Goal: Complete application form

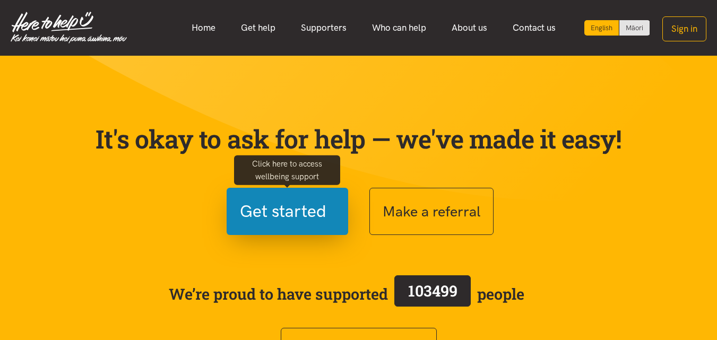
click at [280, 210] on span "Get started" at bounding box center [283, 211] width 86 height 27
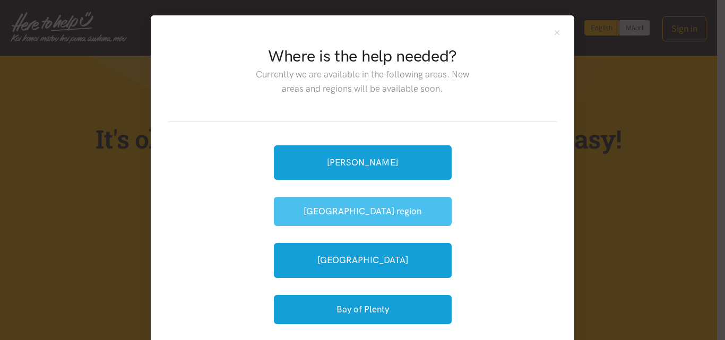
click at [376, 210] on button "[GEOGRAPHIC_DATA] region" at bounding box center [363, 211] width 178 height 29
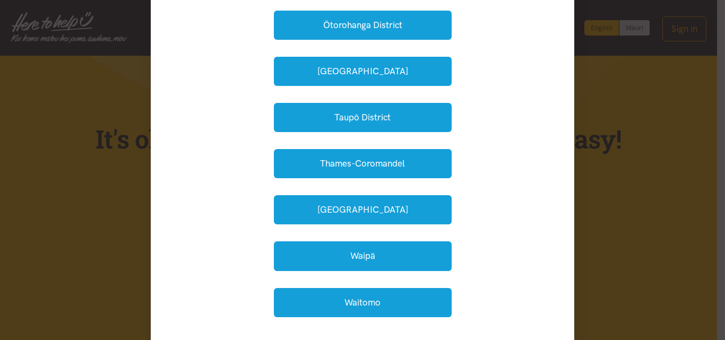
scroll to position [318, 0]
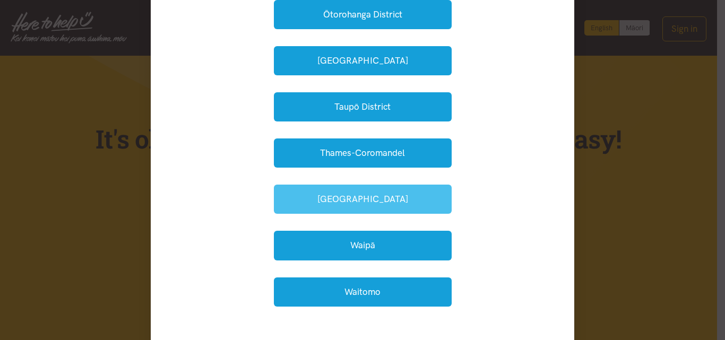
click at [377, 198] on button "Waikato District" at bounding box center [363, 199] width 178 height 29
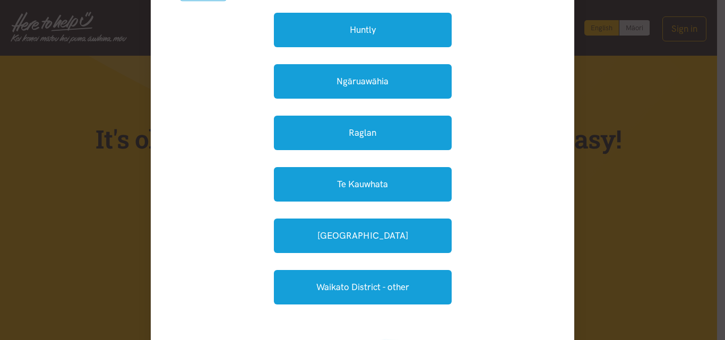
scroll to position [159, 0]
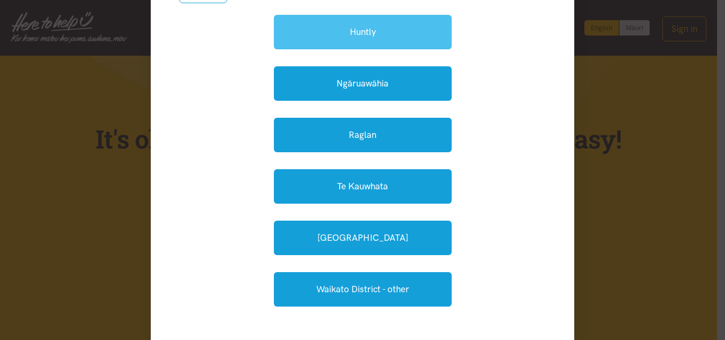
click at [395, 27] on link "Huntly" at bounding box center [363, 32] width 178 height 34
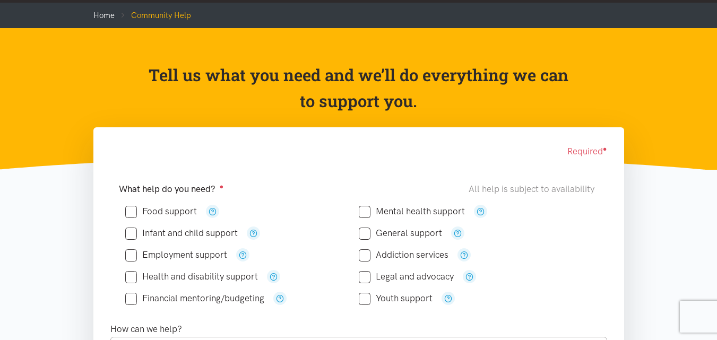
click at [130, 212] on input "Food support" at bounding box center [161, 211] width 72 height 9
checkbox input "true"
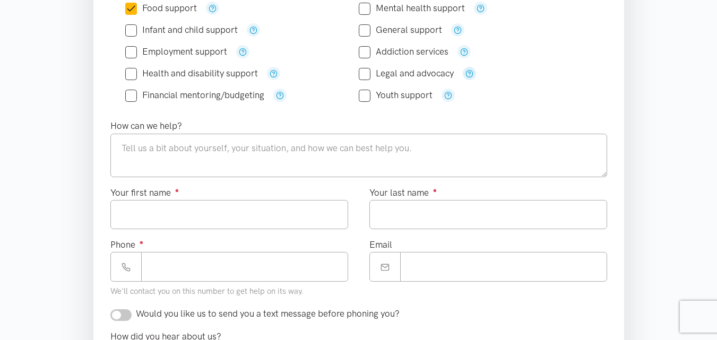
scroll to position [318, 0]
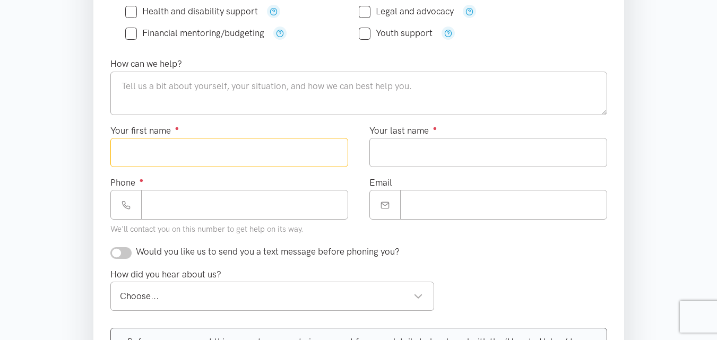
click at [286, 146] on input "Your first name ●" at bounding box center [229, 152] width 238 height 29
type input "*****"
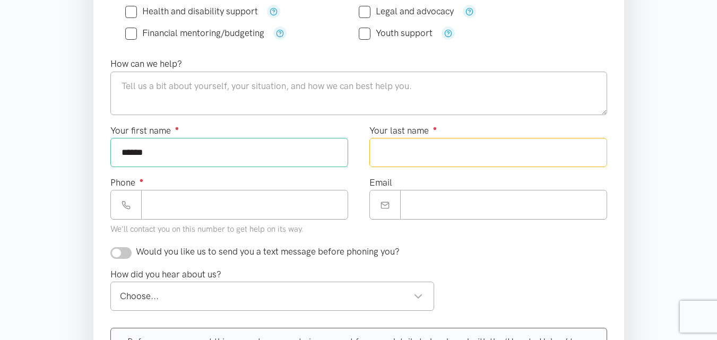
click at [434, 158] on input "Your last name ●" at bounding box center [488, 152] width 238 height 29
type input "*******"
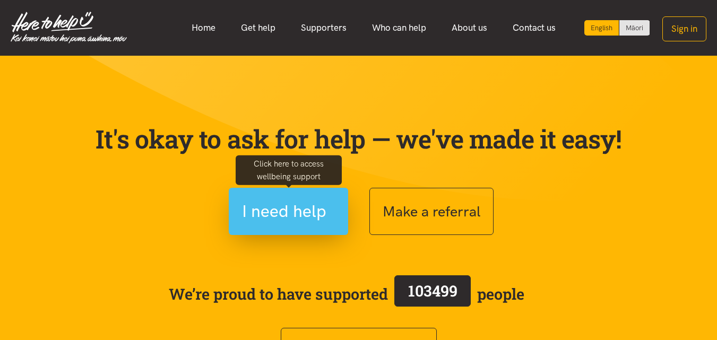
click at [288, 202] on span "I need help" at bounding box center [284, 211] width 84 height 27
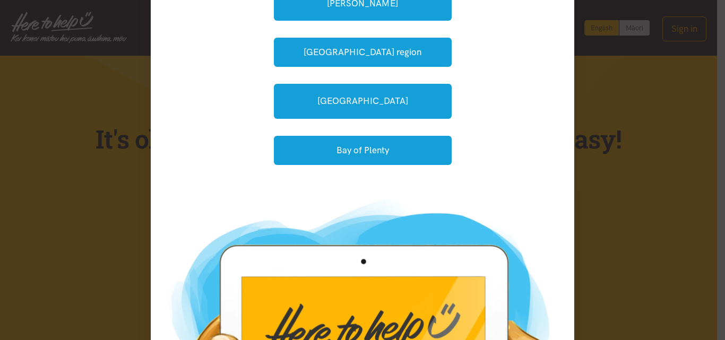
scroll to position [106, 0]
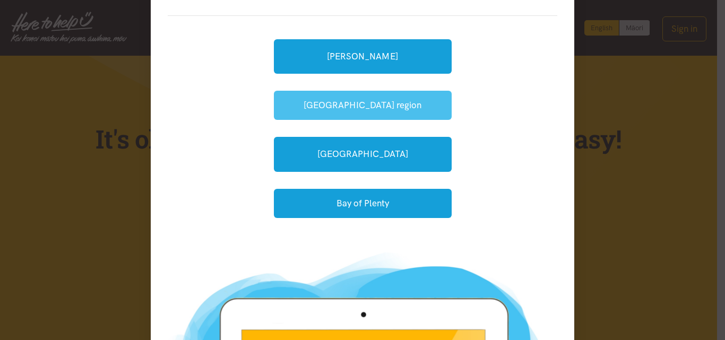
click at [303, 105] on button "[GEOGRAPHIC_DATA] region" at bounding box center [363, 105] width 178 height 29
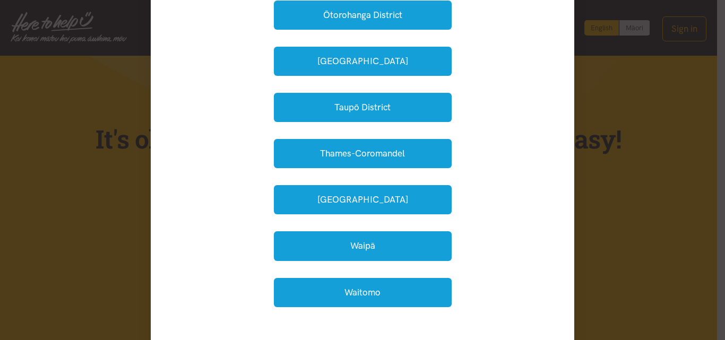
scroll to position [318, 0]
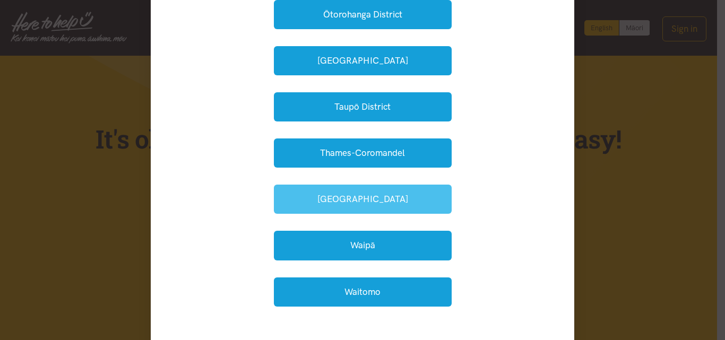
click at [341, 193] on button "Waikato District" at bounding box center [363, 199] width 178 height 29
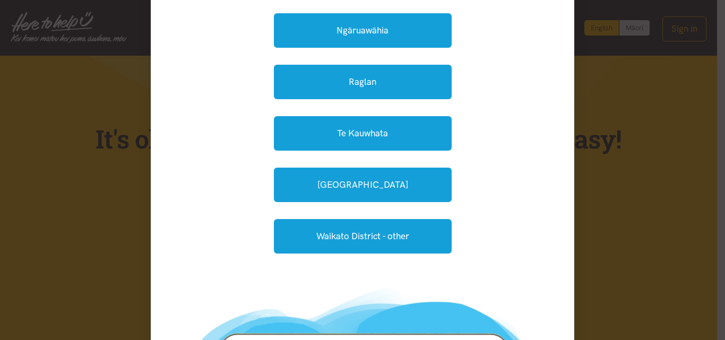
scroll to position [159, 0]
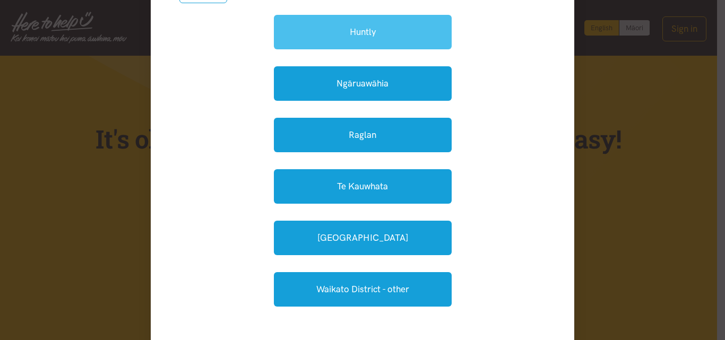
click at [345, 37] on link "Huntly" at bounding box center [363, 32] width 178 height 34
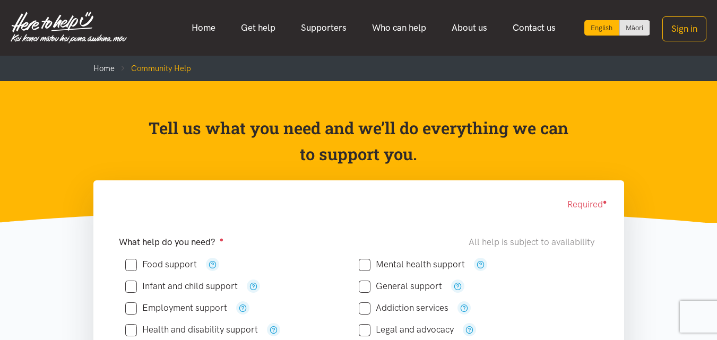
click at [132, 266] on input "Food support" at bounding box center [161, 264] width 72 height 9
checkbox input "true"
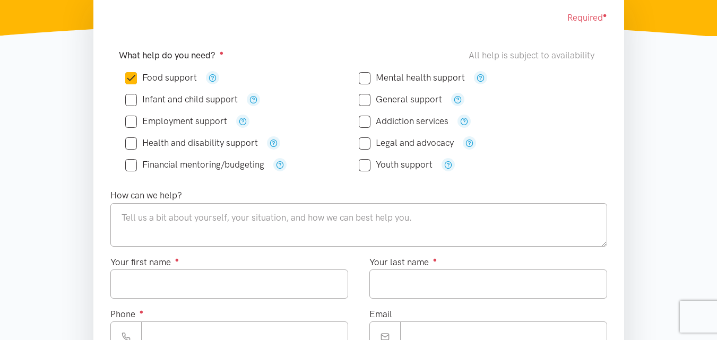
scroll to position [212, 0]
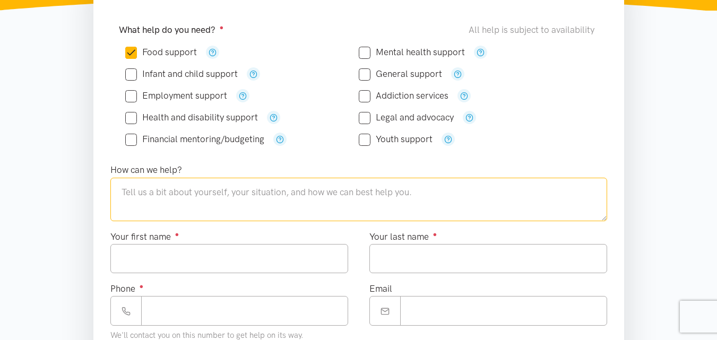
click at [213, 194] on textarea at bounding box center [358, 199] width 497 height 43
click at [130, 196] on textarea "desperatly" at bounding box center [358, 199] width 497 height 43
type textarea "desperately need help with food"
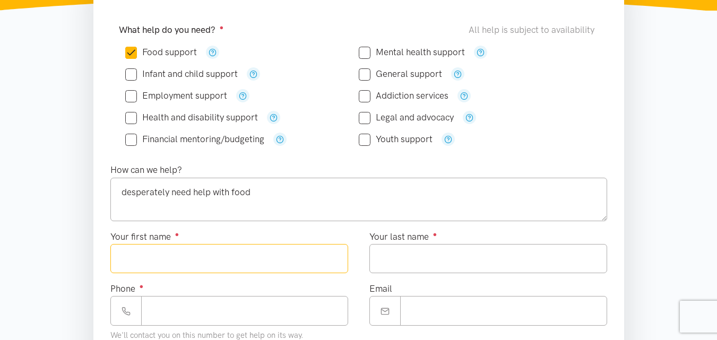
click at [196, 264] on input "Your first name ●" at bounding box center [229, 258] width 238 height 29
type input "*****"
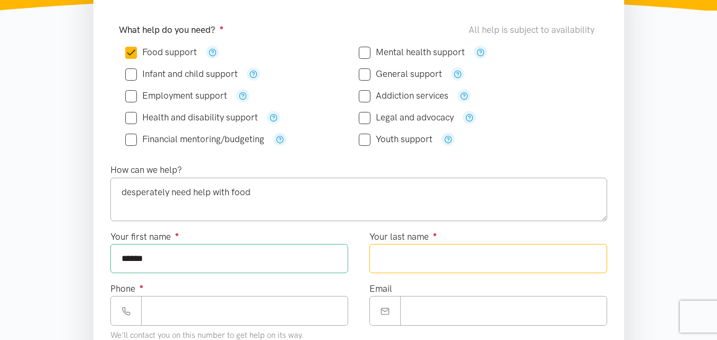
click at [402, 251] on input "Your last name ●" at bounding box center [488, 258] width 238 height 29
type input "*******"
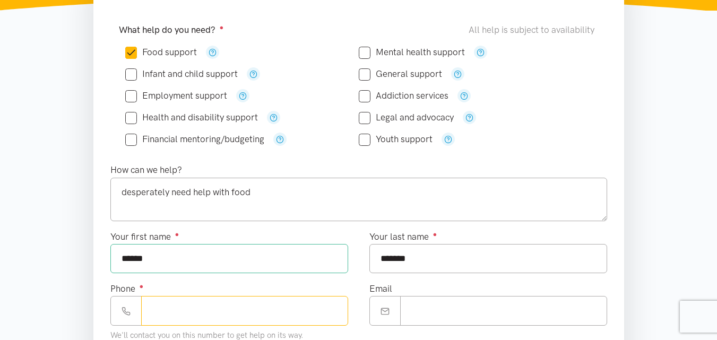
click at [244, 308] on input "Phone ●" at bounding box center [244, 310] width 207 height 29
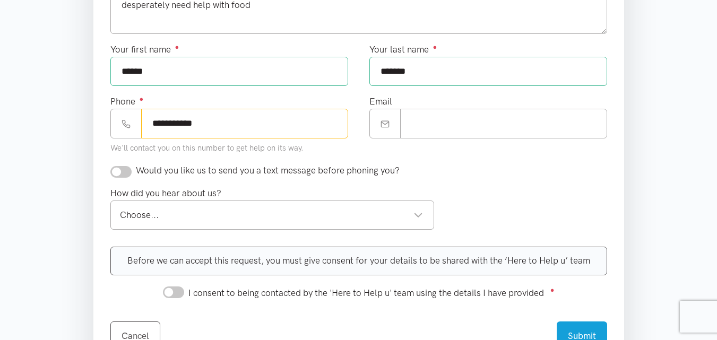
scroll to position [424, 0]
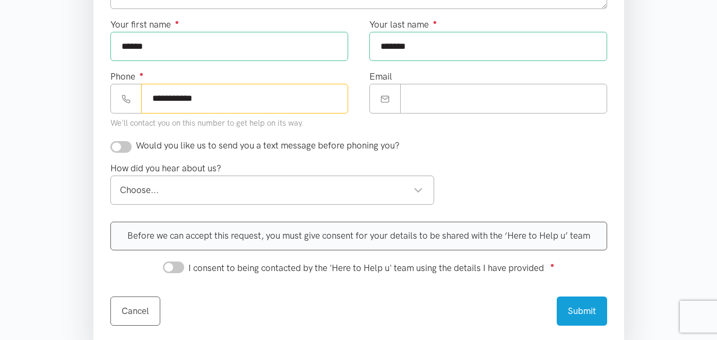
type input "**********"
click at [129, 149] on input "checkbox" at bounding box center [120, 147] width 21 height 12
checkbox input "true"
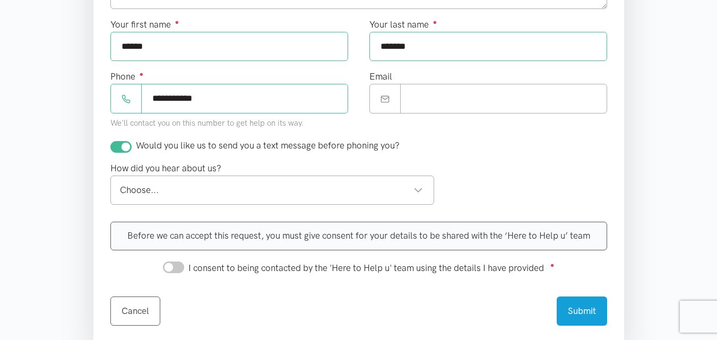
click at [153, 190] on div "Choose..." at bounding box center [271, 190] width 303 height 14
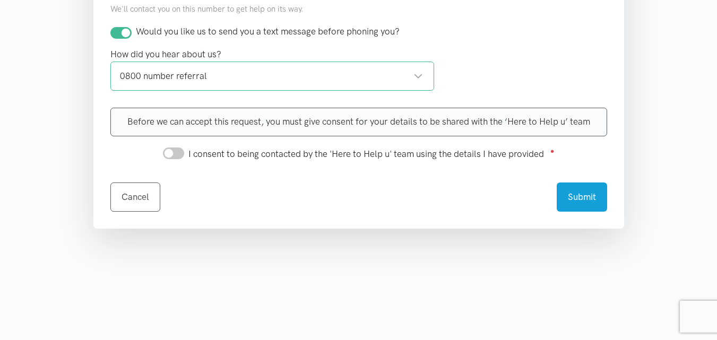
scroll to position [584, 0]
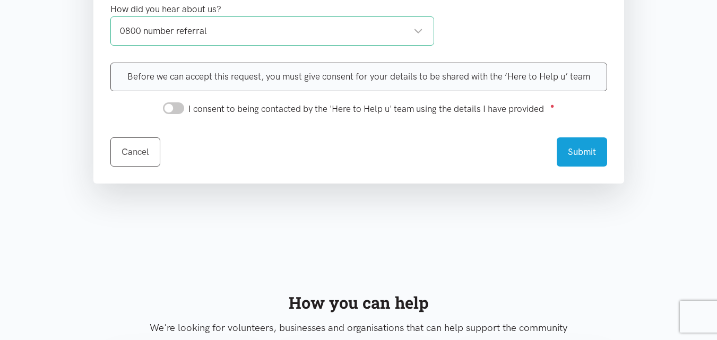
click at [181, 110] on input "I consent to being contacted by the 'Here to Help u' team using the details I h…" at bounding box center [173, 108] width 21 height 12
checkbox input "true"
click at [577, 156] on button "Submit" at bounding box center [581, 150] width 50 height 29
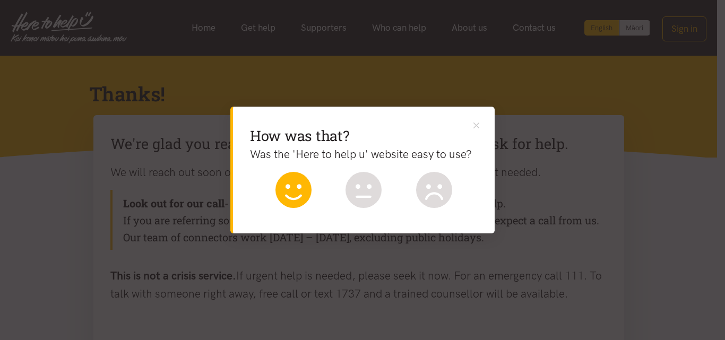
click at [298, 195] on icon at bounding box center [293, 190] width 36 height 36
